Goal: Navigation & Orientation: Find specific page/section

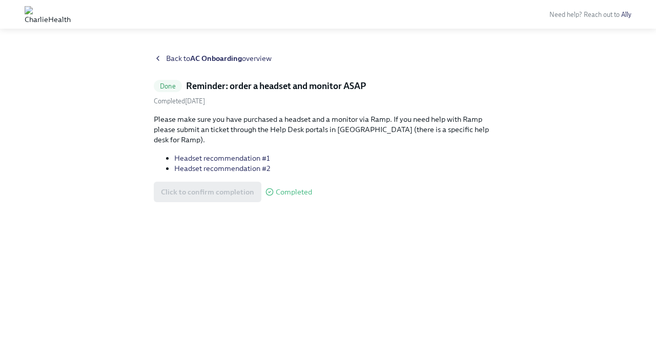
click at [183, 53] on div "Back to AC Onboarding overview Done Reminder: order a headset and monitor ASAP …" at bounding box center [328, 194] width 656 height 306
click at [188, 57] on span "Back to AC Onboarding overview" at bounding box center [219, 58] width 106 height 10
